Goal: Task Accomplishment & Management: Complete application form

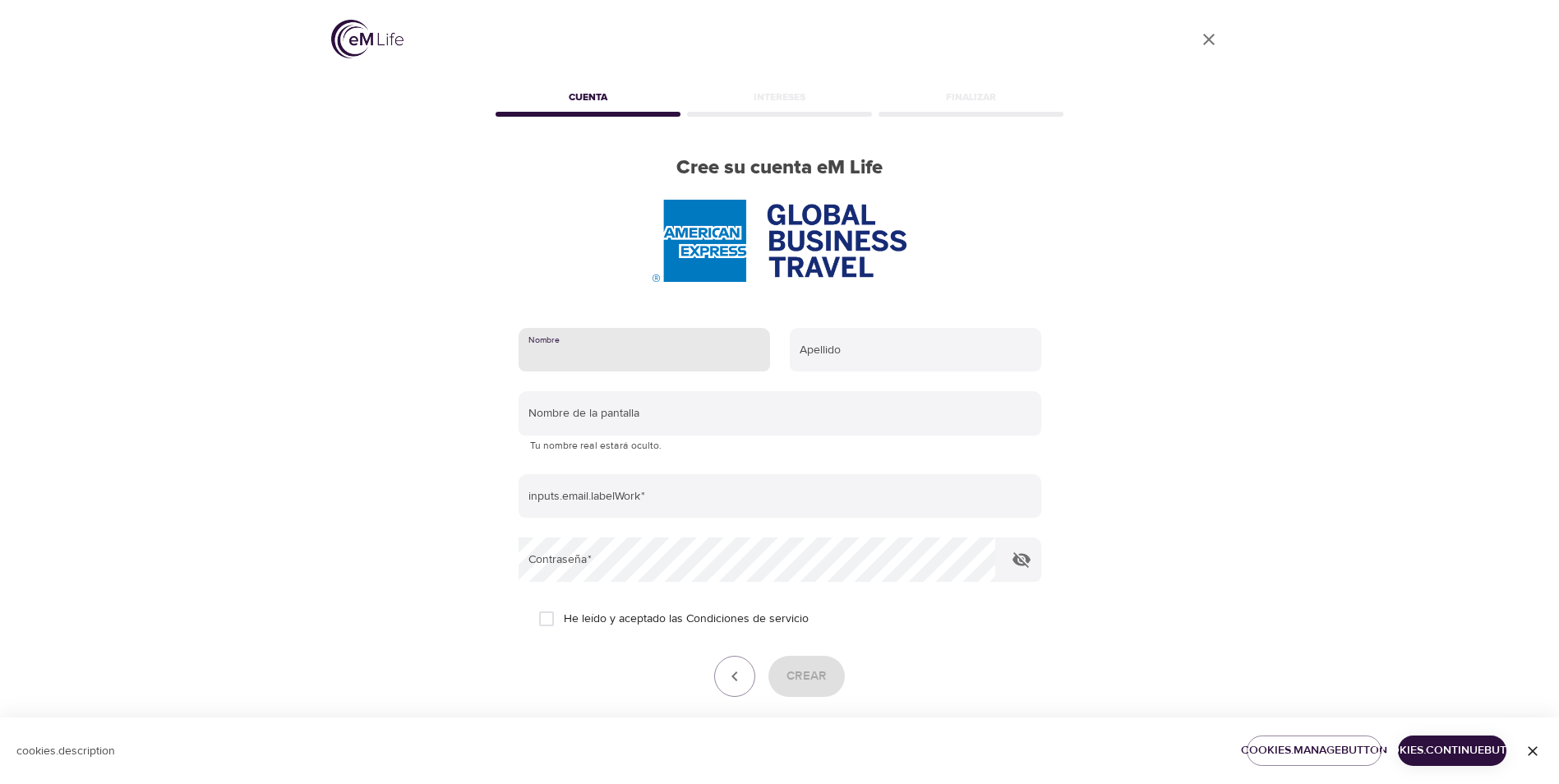
drag, startPoint x: 642, startPoint y: 349, endPoint x: 632, endPoint y: 349, distance: 10.0
click at [642, 349] on input "text" at bounding box center [644, 350] width 251 height 44
type input "[PERSON_NAME]"
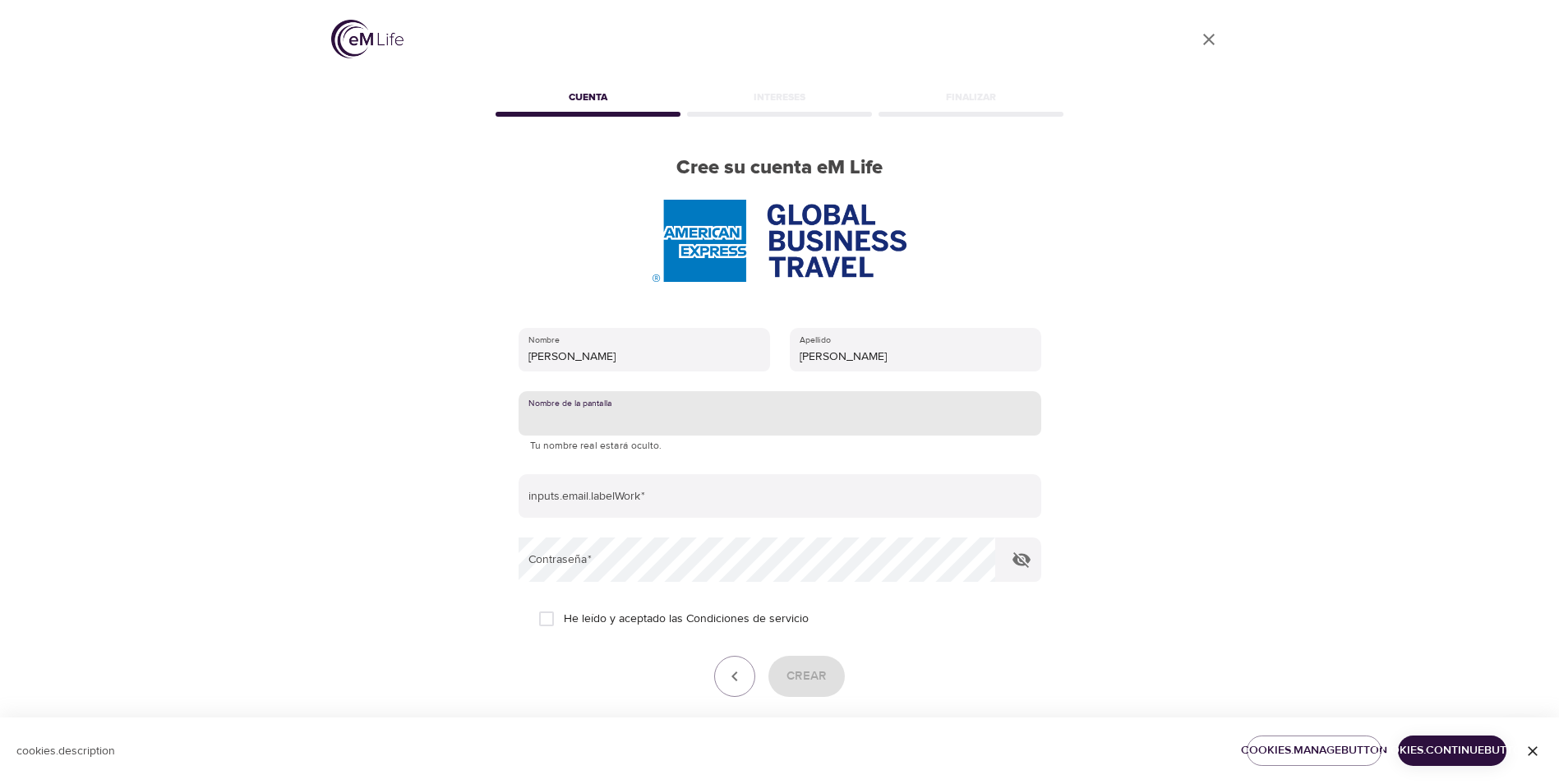
click at [274, 408] on div "User Profile Cuenta Intereses Finalizar Cree su cuenta eM Life Nombre [PERSON_N…" at bounding box center [780, 392] width 1559 height 784
click at [574, 416] on input "text" at bounding box center [780, 414] width 523 height 44
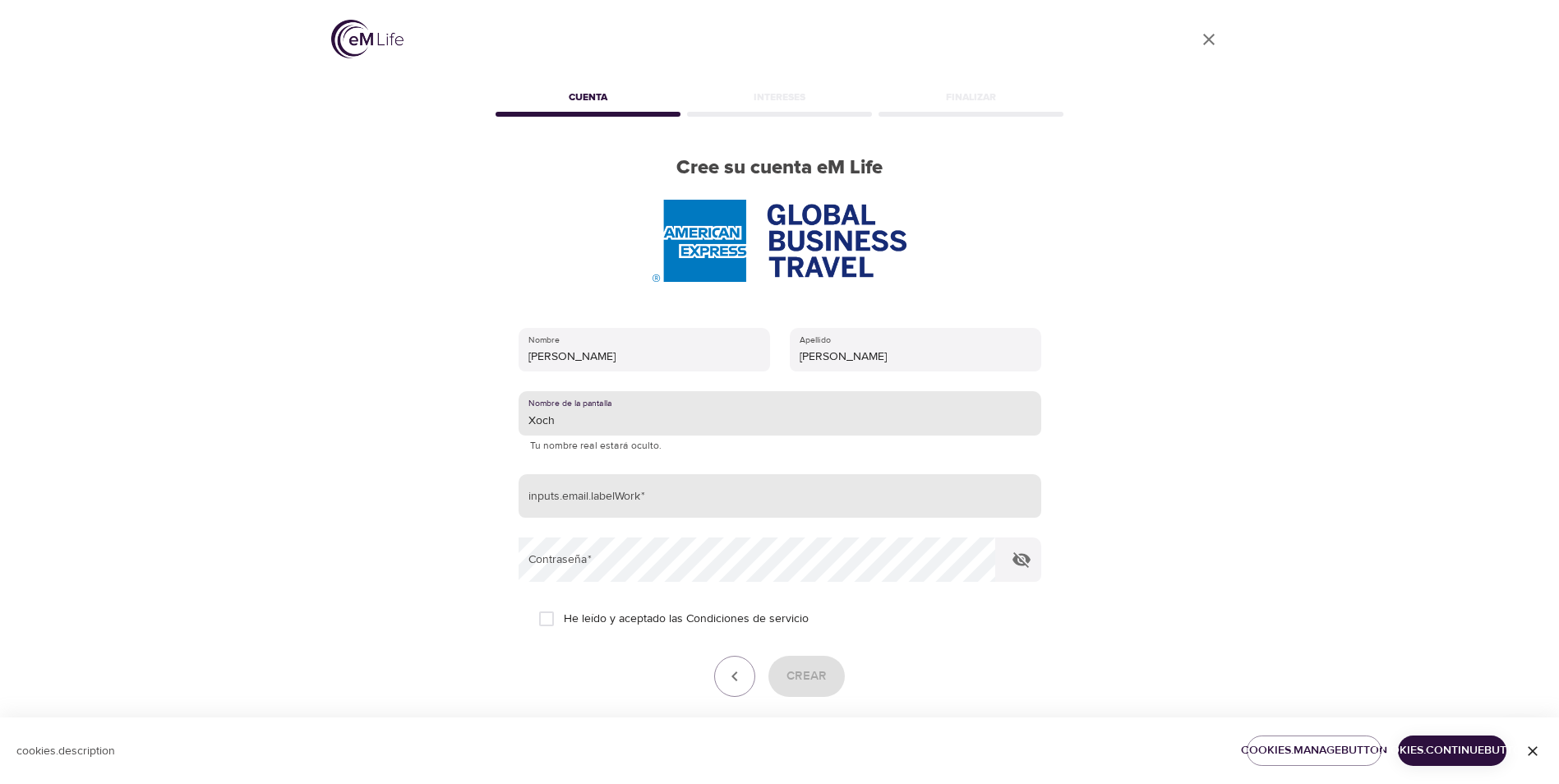
type input "Xoch"
click at [701, 495] on input "email" at bounding box center [780, 496] width 523 height 44
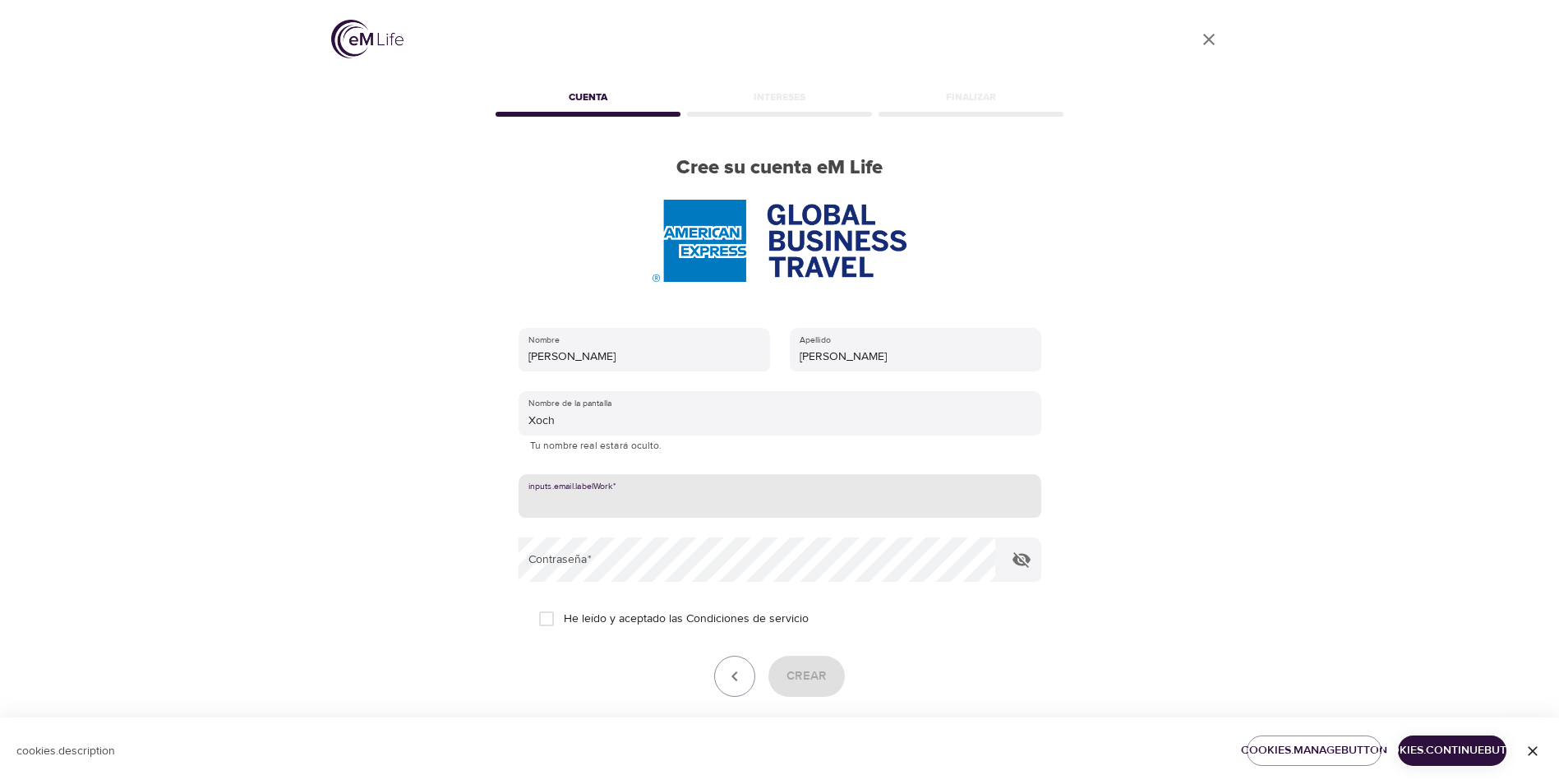
click at [400, 528] on div "User Profile Cuenta Intereses Finalizar Cree su cuenta eM Life Nombre [PERSON_N…" at bounding box center [780, 392] width 937 height 784
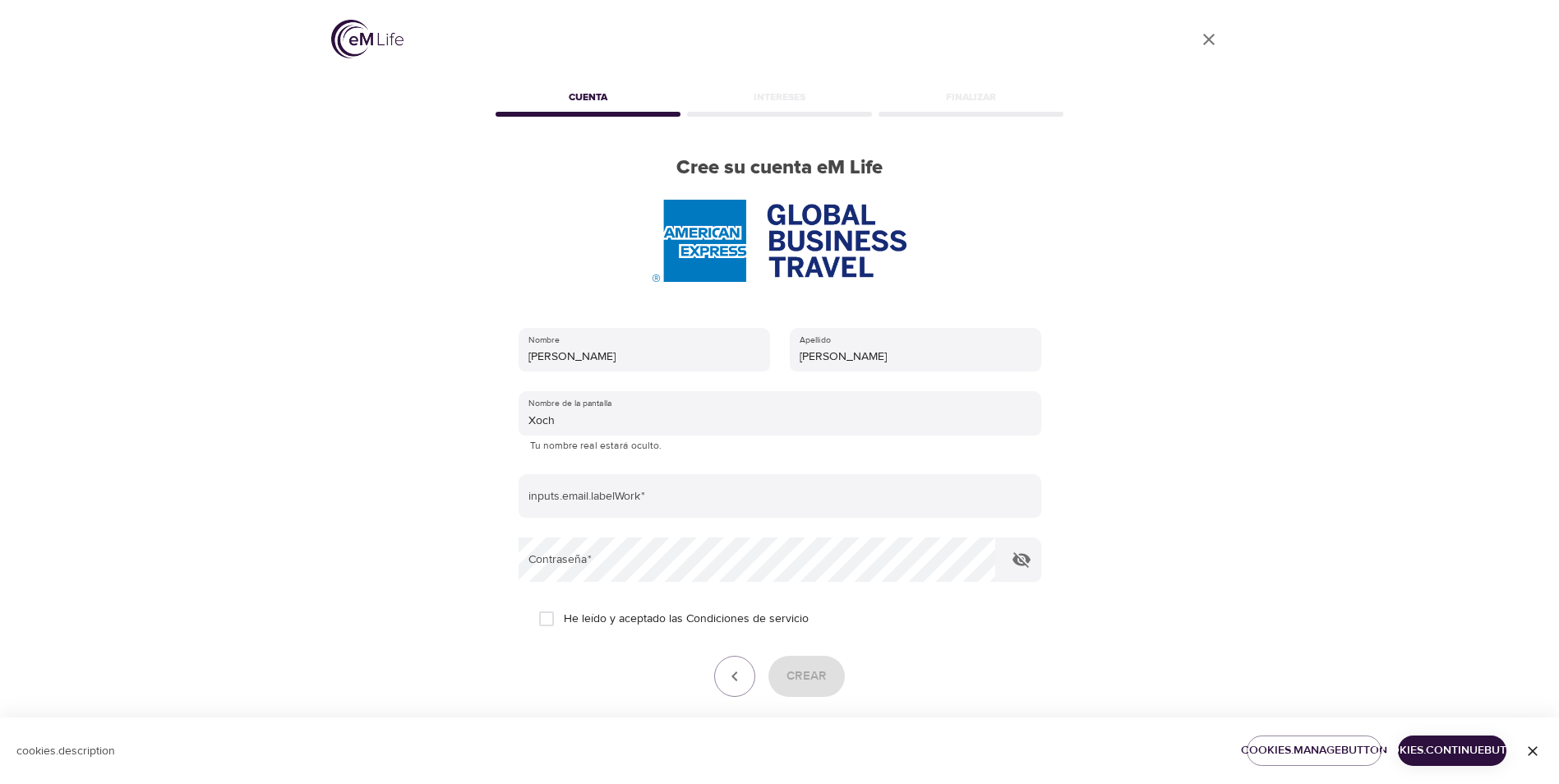
click at [1173, 487] on div "User Profile Cuenta Intereses Finalizar Cree su cuenta eM Life Nombre [PERSON_N…" at bounding box center [780, 392] width 937 height 784
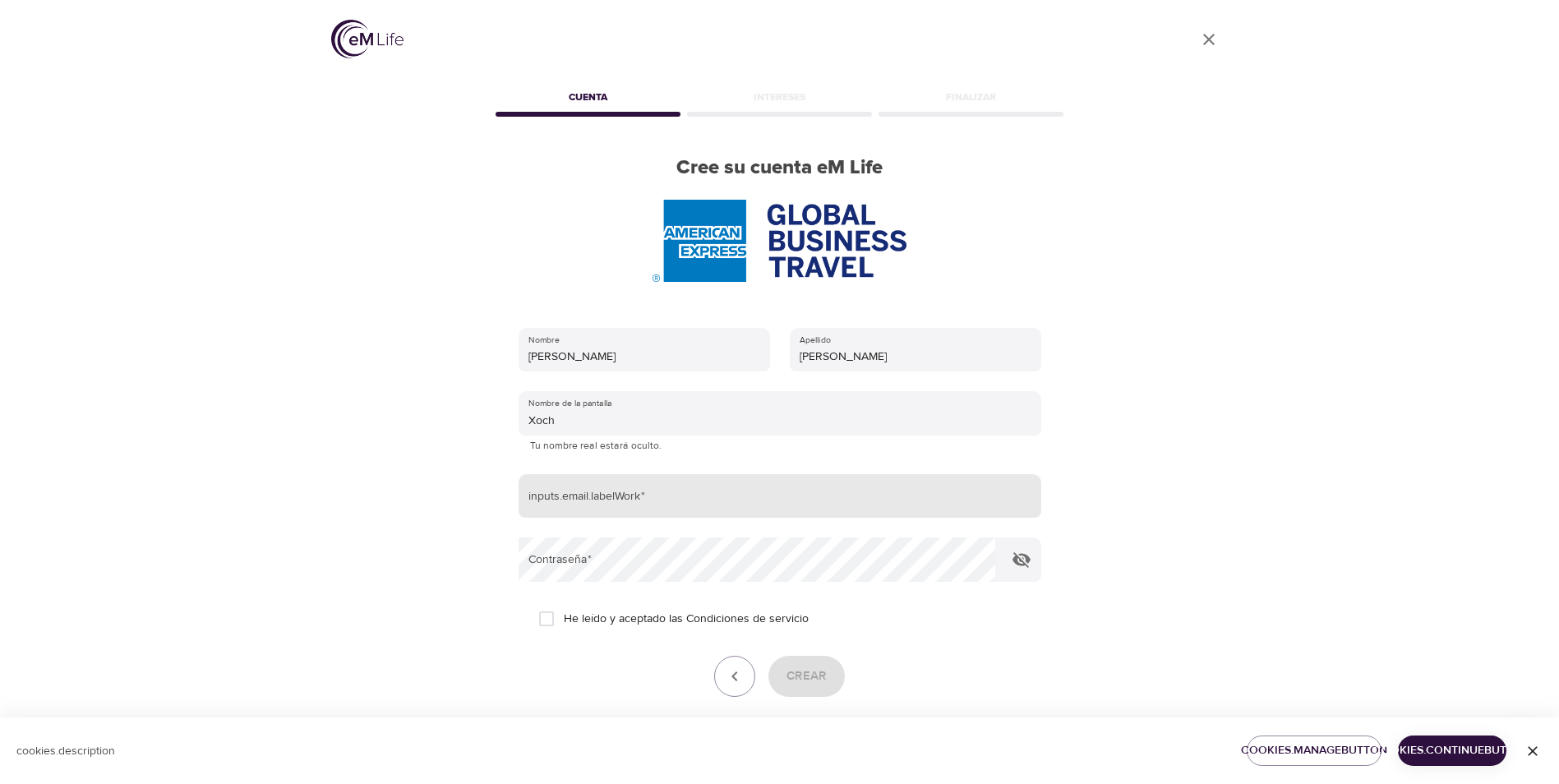
click at [611, 496] on input "email" at bounding box center [780, 496] width 523 height 44
type input "[PERSON_NAME][EMAIL_ADDRESS][PERSON_NAME][DOMAIN_NAME]"
click at [426, 566] on div "User Profile Cuenta Intereses Finalizar Cree su cuenta eM Life Nombre [PERSON_N…" at bounding box center [780, 392] width 937 height 784
click at [544, 620] on input "He leído y aceptado las Condiciones de servicio" at bounding box center [547, 619] width 35 height 35
checkbox input "true"
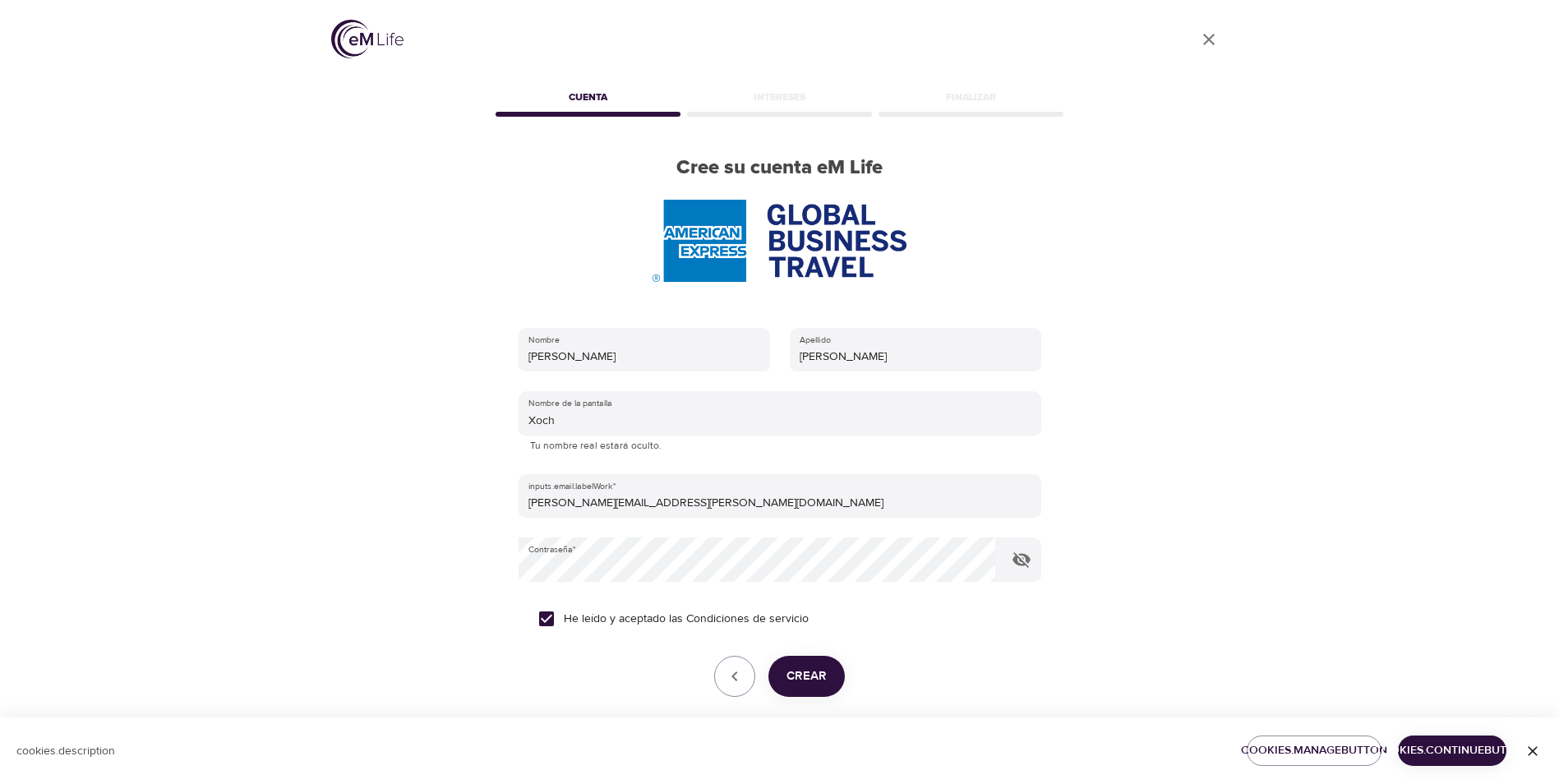
click at [820, 675] on span "Crear" at bounding box center [806, 676] width 40 height 21
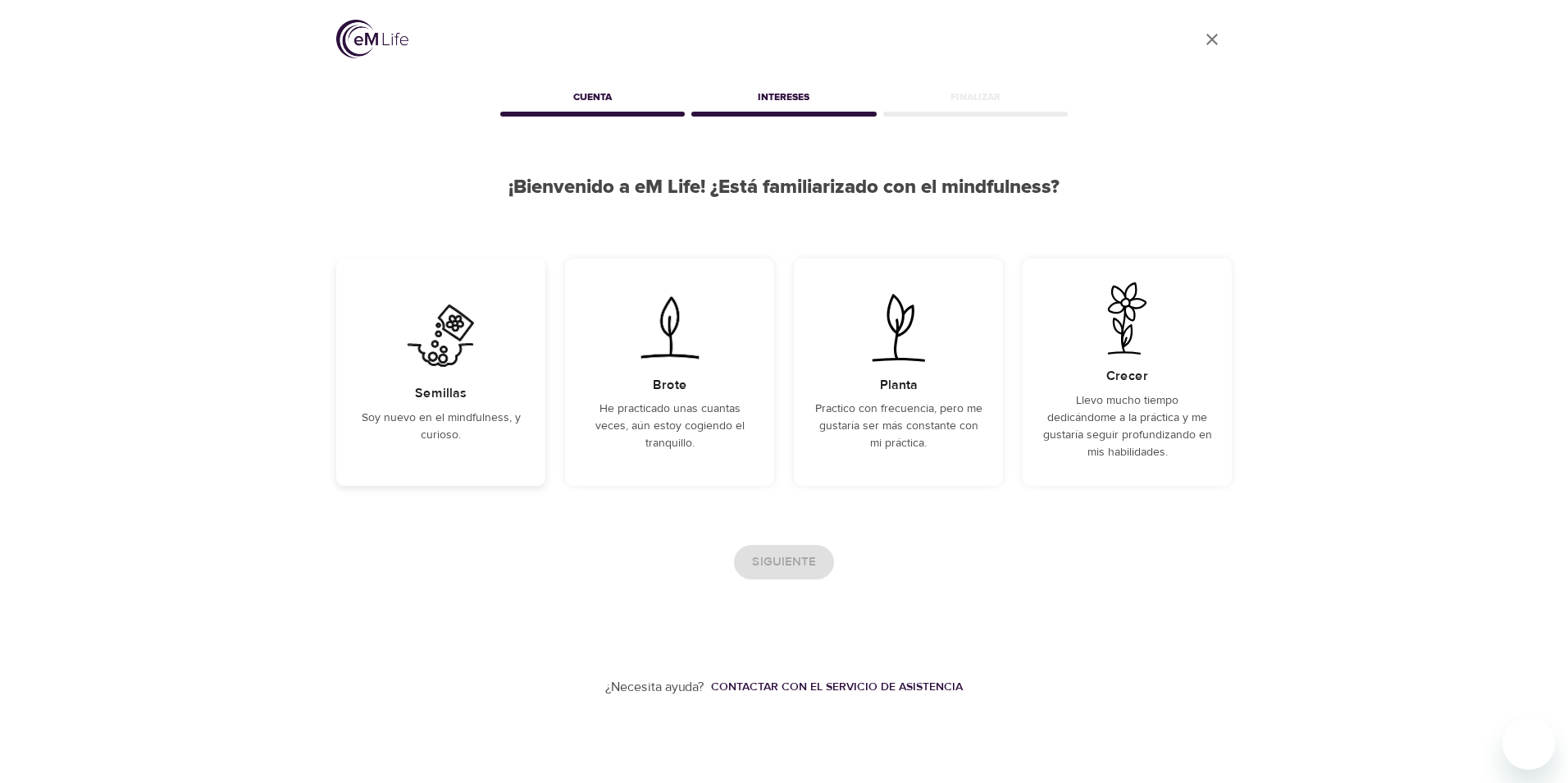
click at [443, 410] on p "Soy nuevo en el mindfulness, y curioso." at bounding box center [441, 427] width 170 height 35
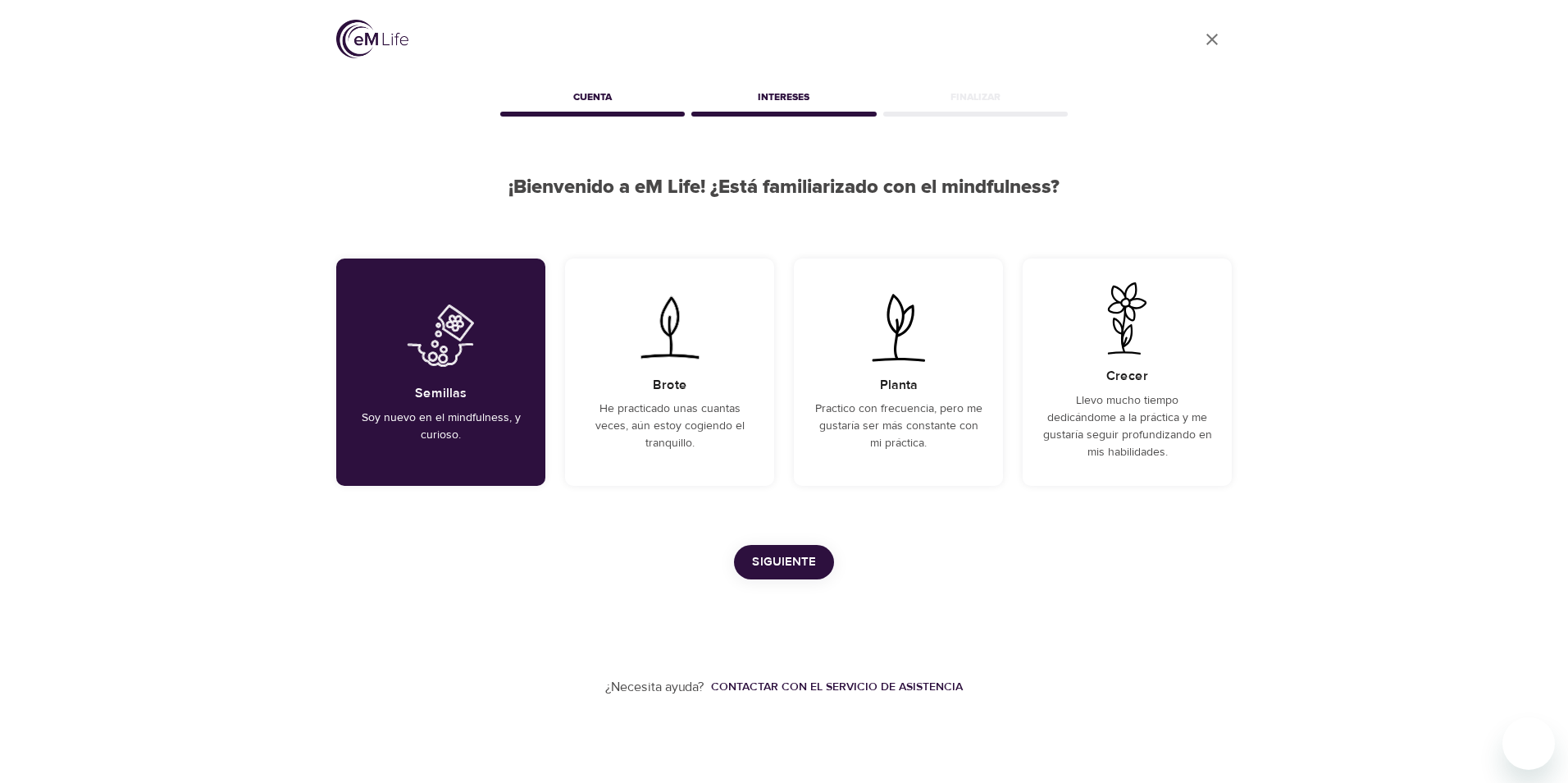
click at [795, 563] on span "Siguiente" at bounding box center [784, 562] width 64 height 21
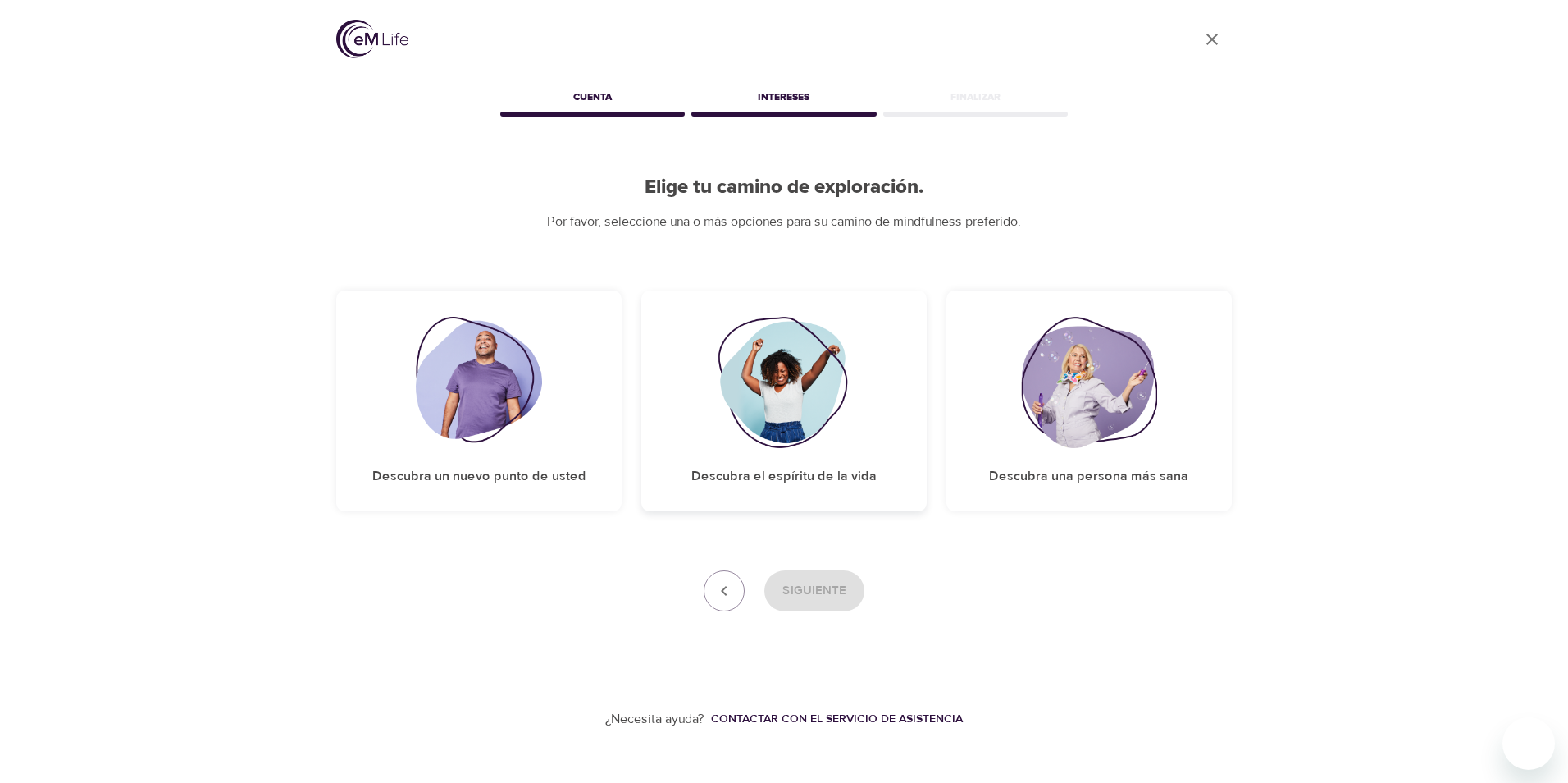
click at [814, 446] on img at bounding box center [784, 382] width 133 height 132
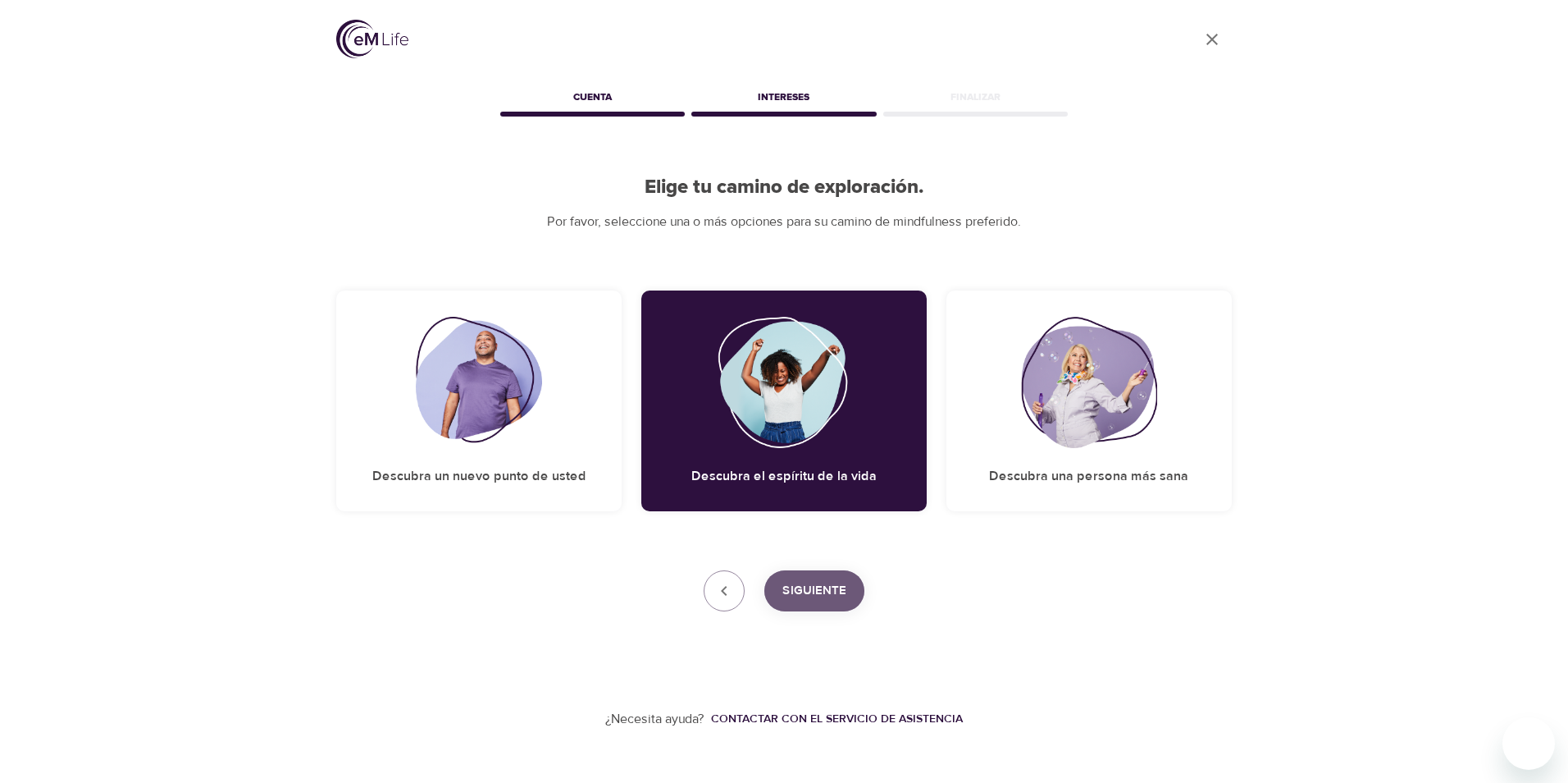
click at [812, 588] on span "Siguiente" at bounding box center [814, 591] width 64 height 21
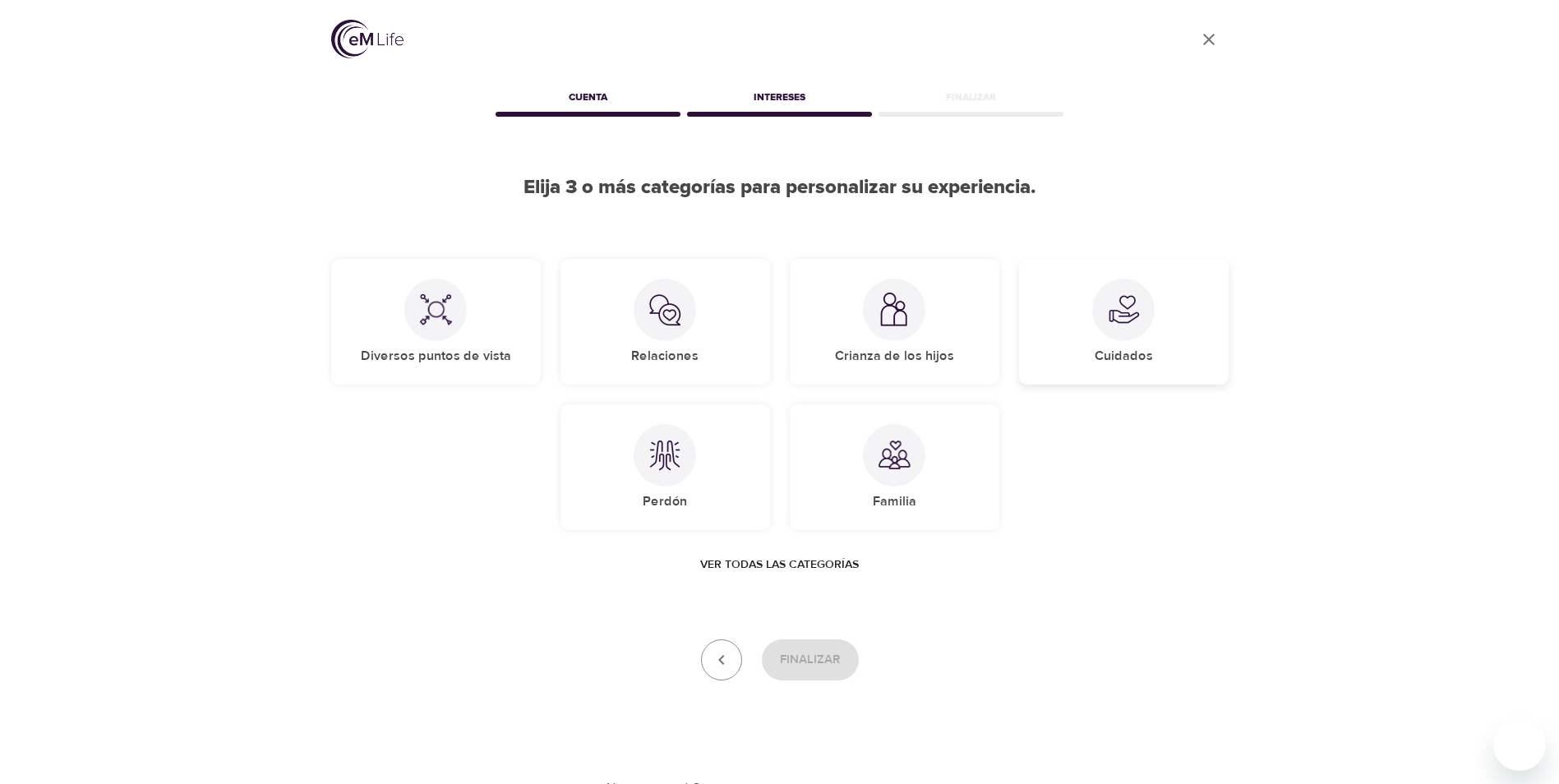
click at [1124, 310] on img at bounding box center [1123, 310] width 33 height 33
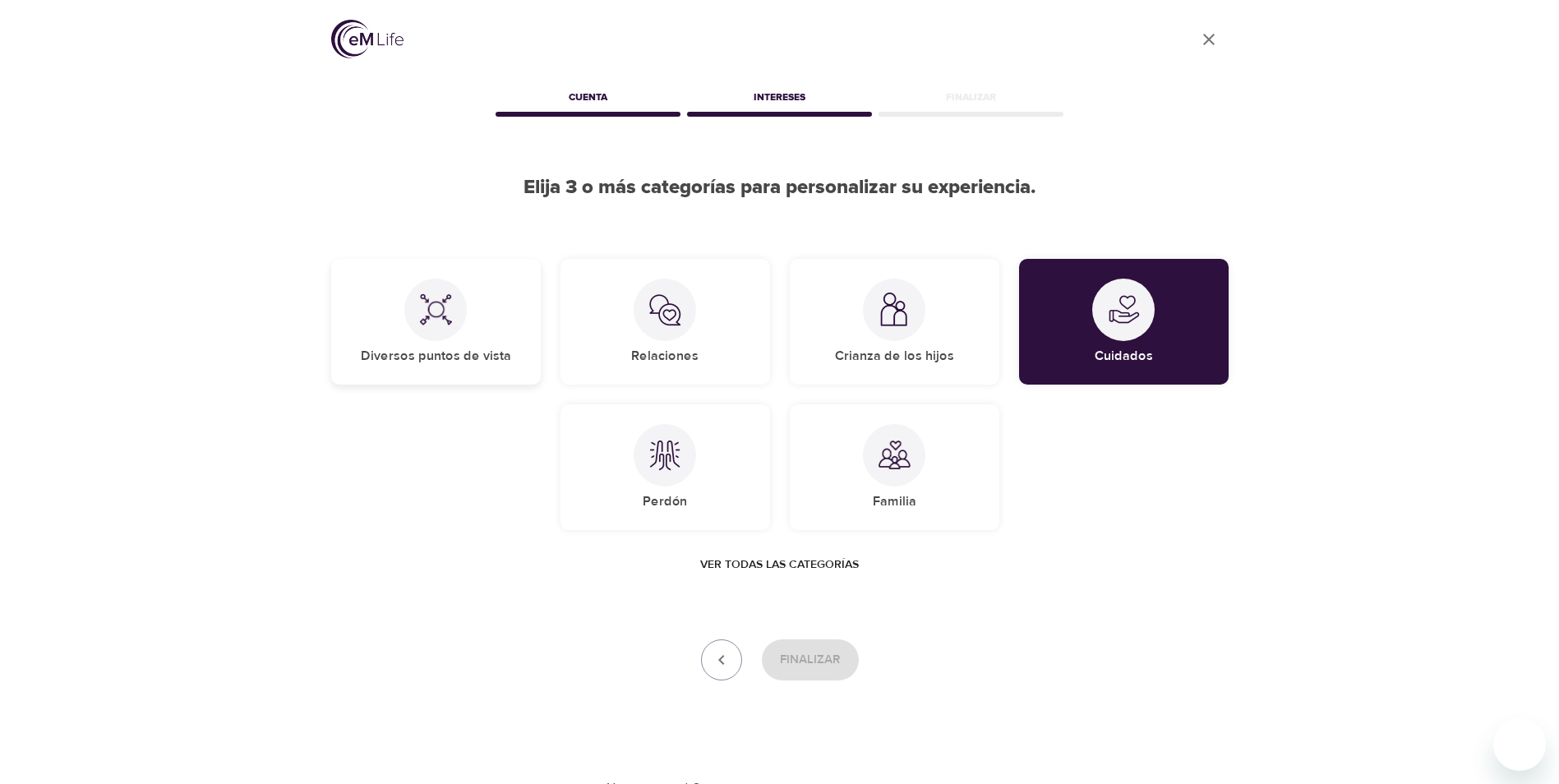
click at [435, 330] on div at bounding box center [435, 310] width 63 height 63
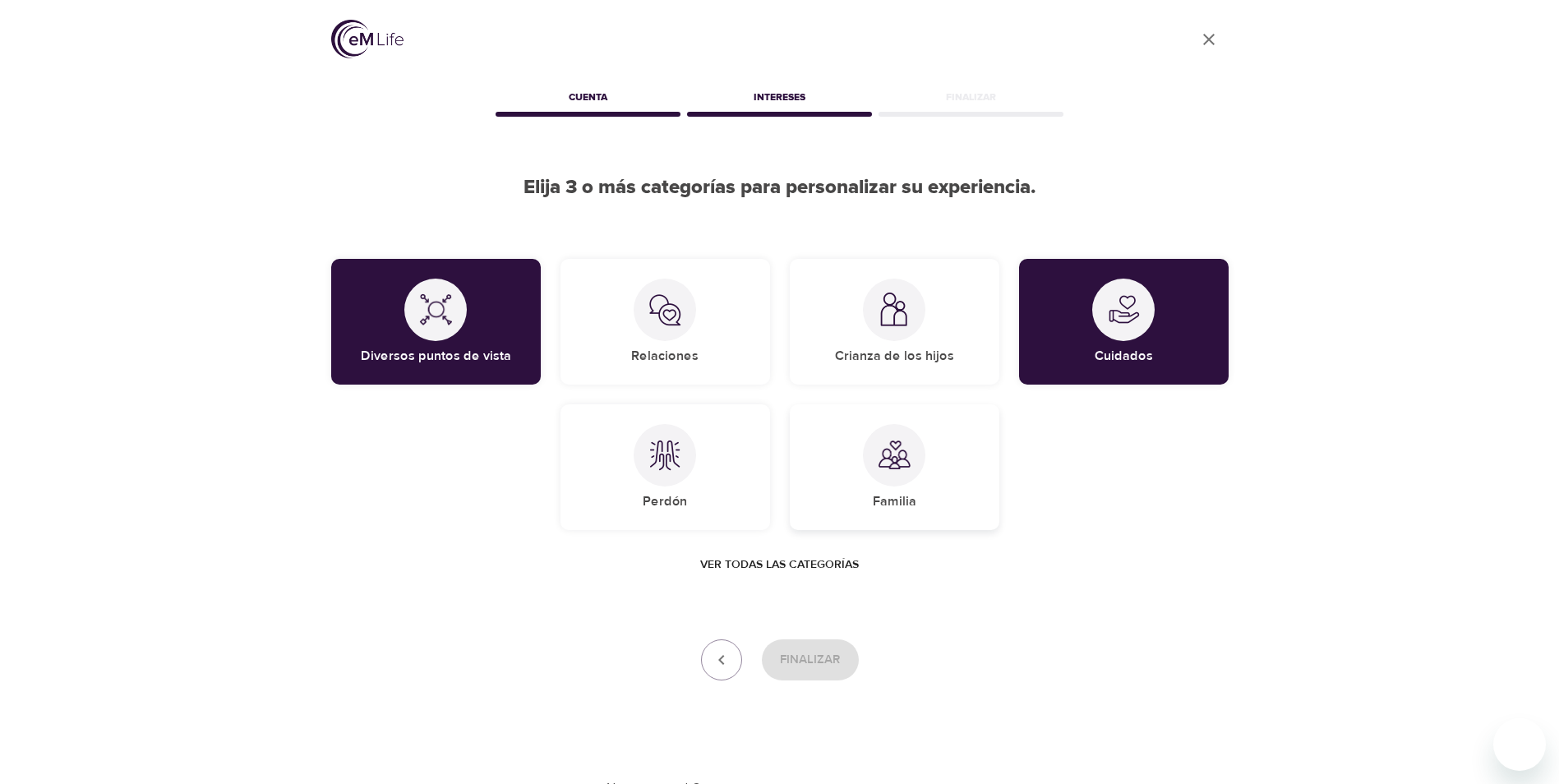
click at [893, 470] on img at bounding box center [894, 455] width 33 height 33
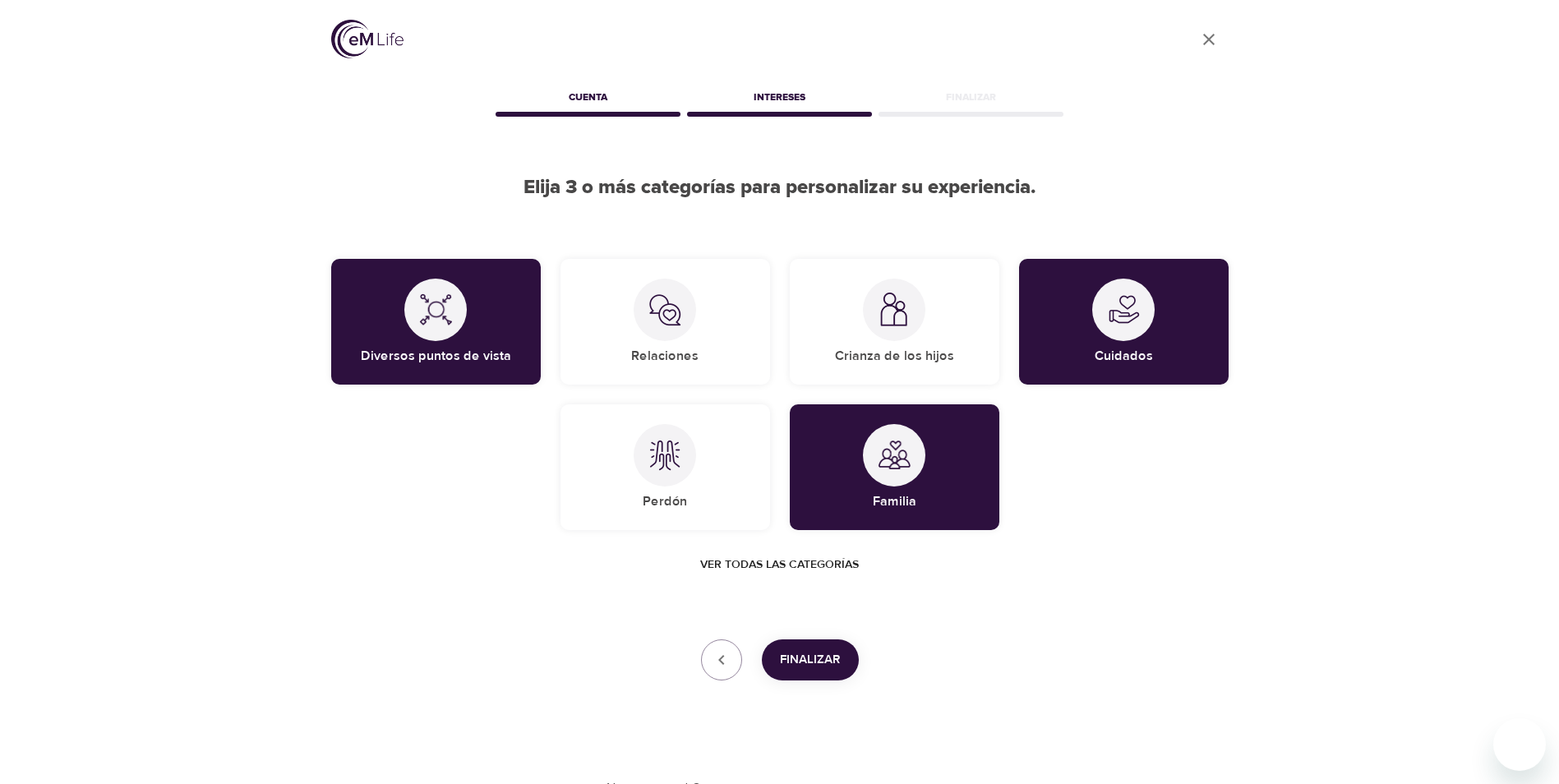
click at [836, 652] on span "Finalizar" at bounding box center [810, 660] width 61 height 21
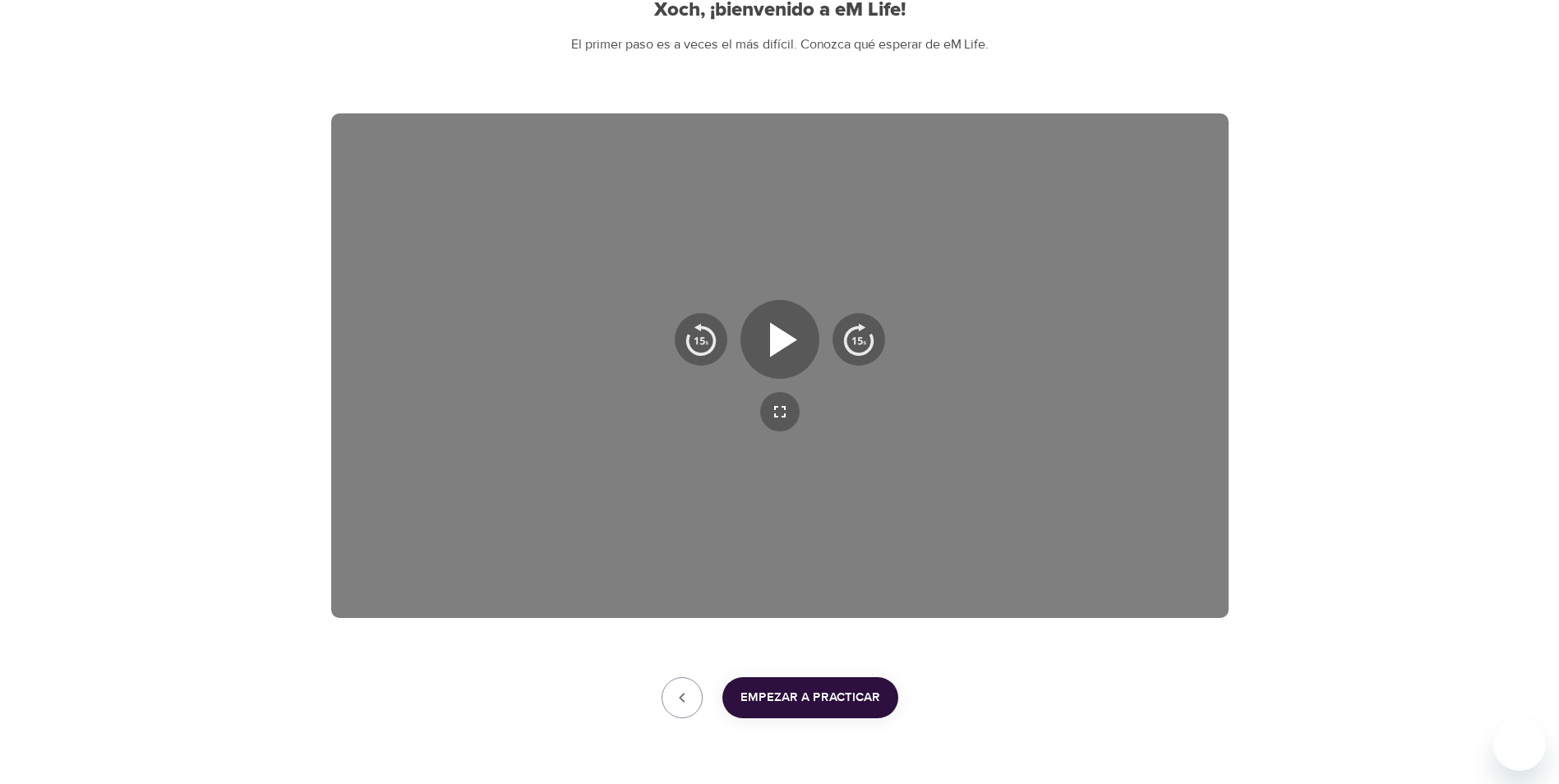
scroll to position [229, 0]
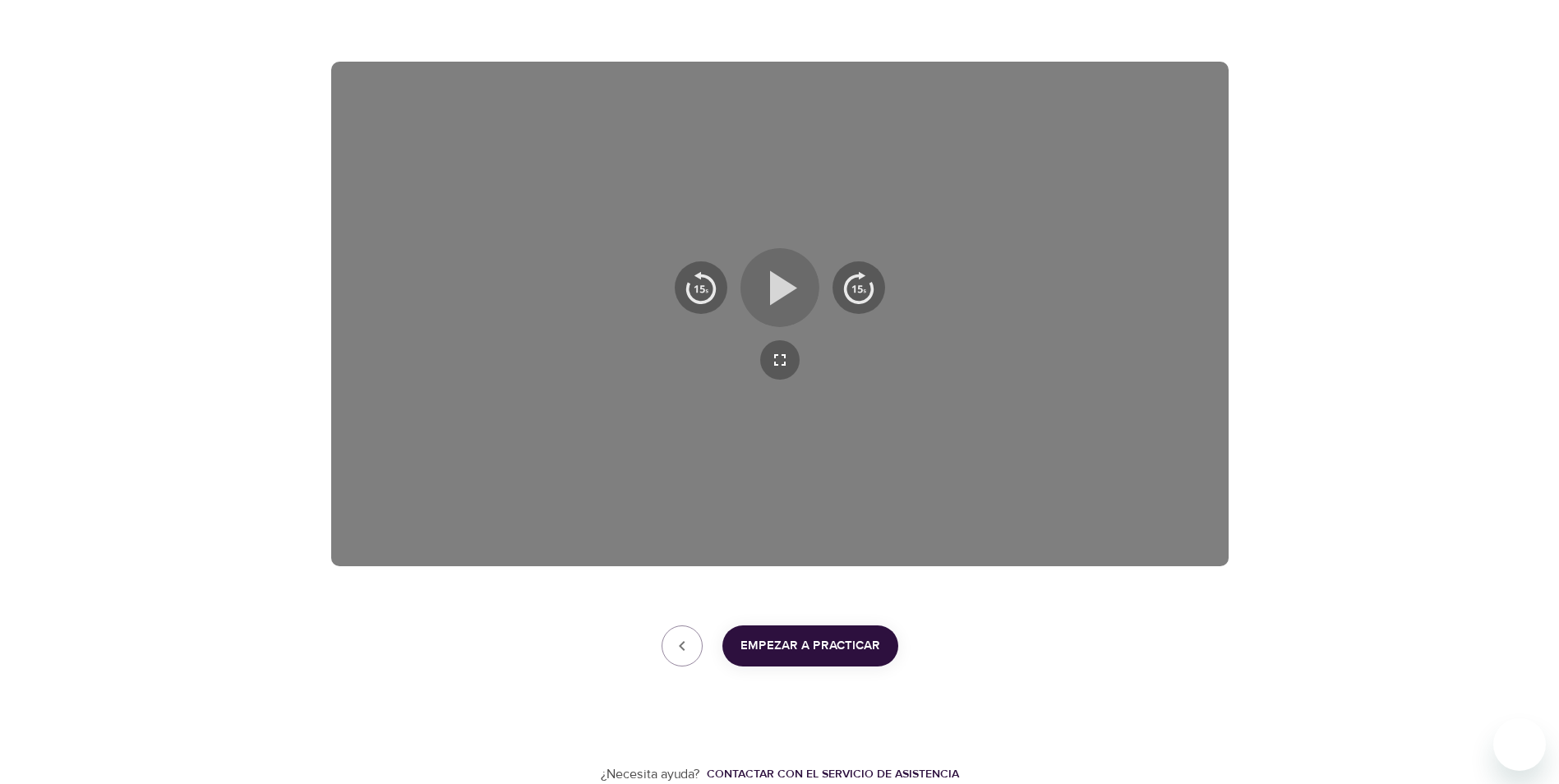
click at [791, 291] on icon "button" at bounding box center [780, 287] width 59 height 59
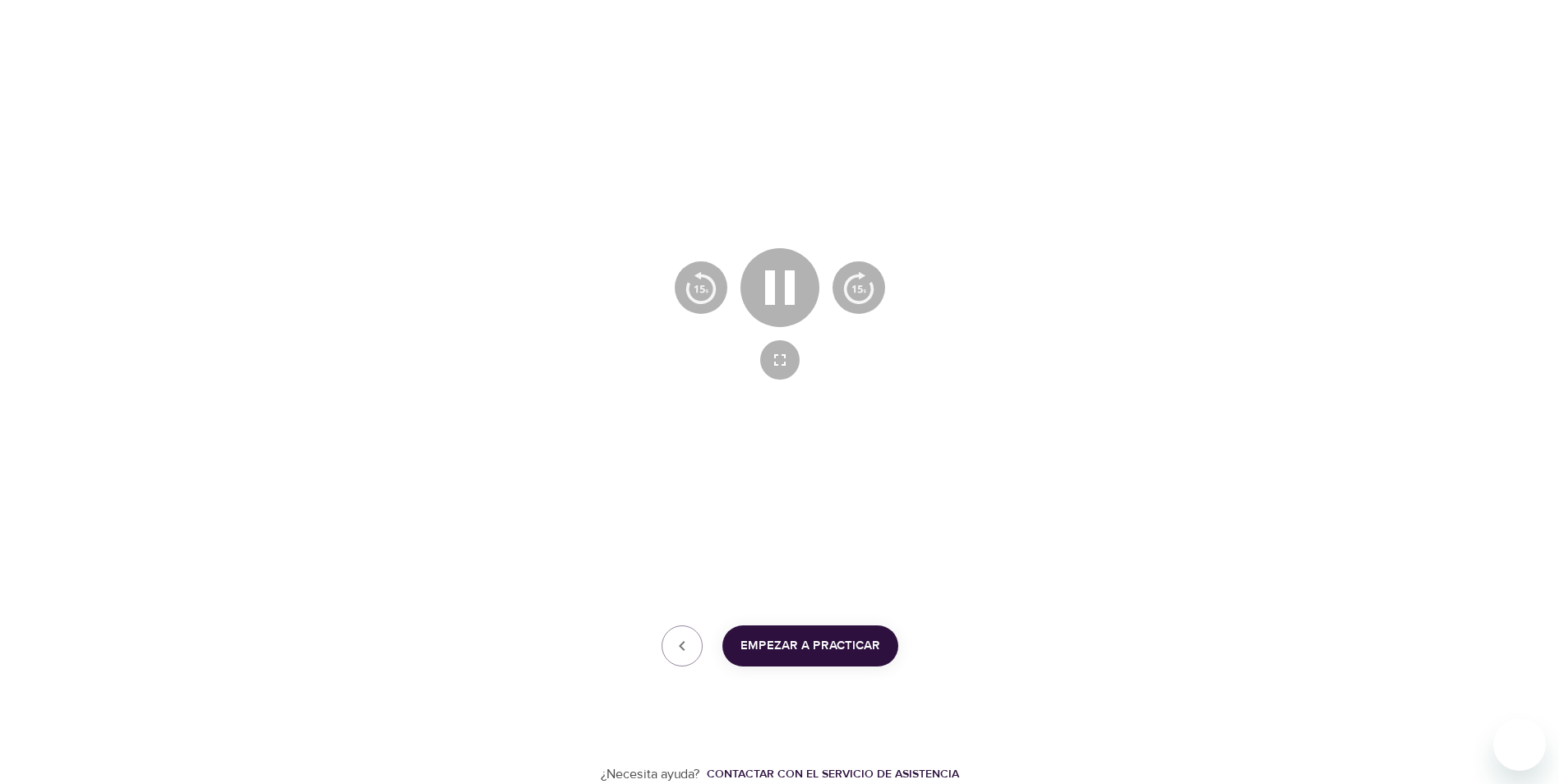
drag, startPoint x: 1105, startPoint y: 669, endPoint x: 1065, endPoint y: 256, distance: 414.9
click at [1105, 669] on div "¿Necesita ayuda? Contactar con el servicio de asistencia" at bounding box center [780, 725] width 898 height 117
